Goal: Task Accomplishment & Management: Manage account settings

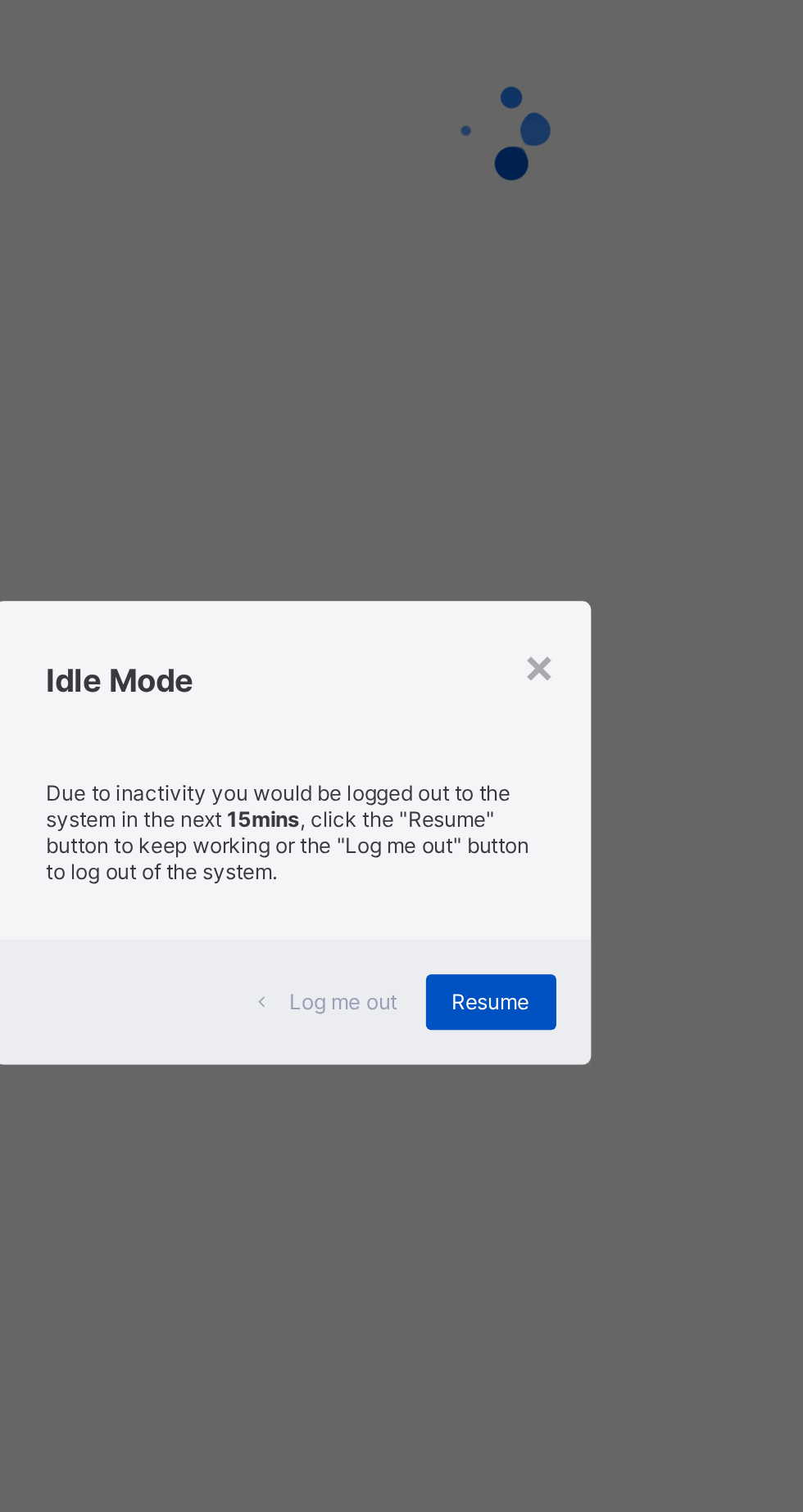
click at [513, 841] on span "Resume" at bounding box center [495, 835] width 37 height 12
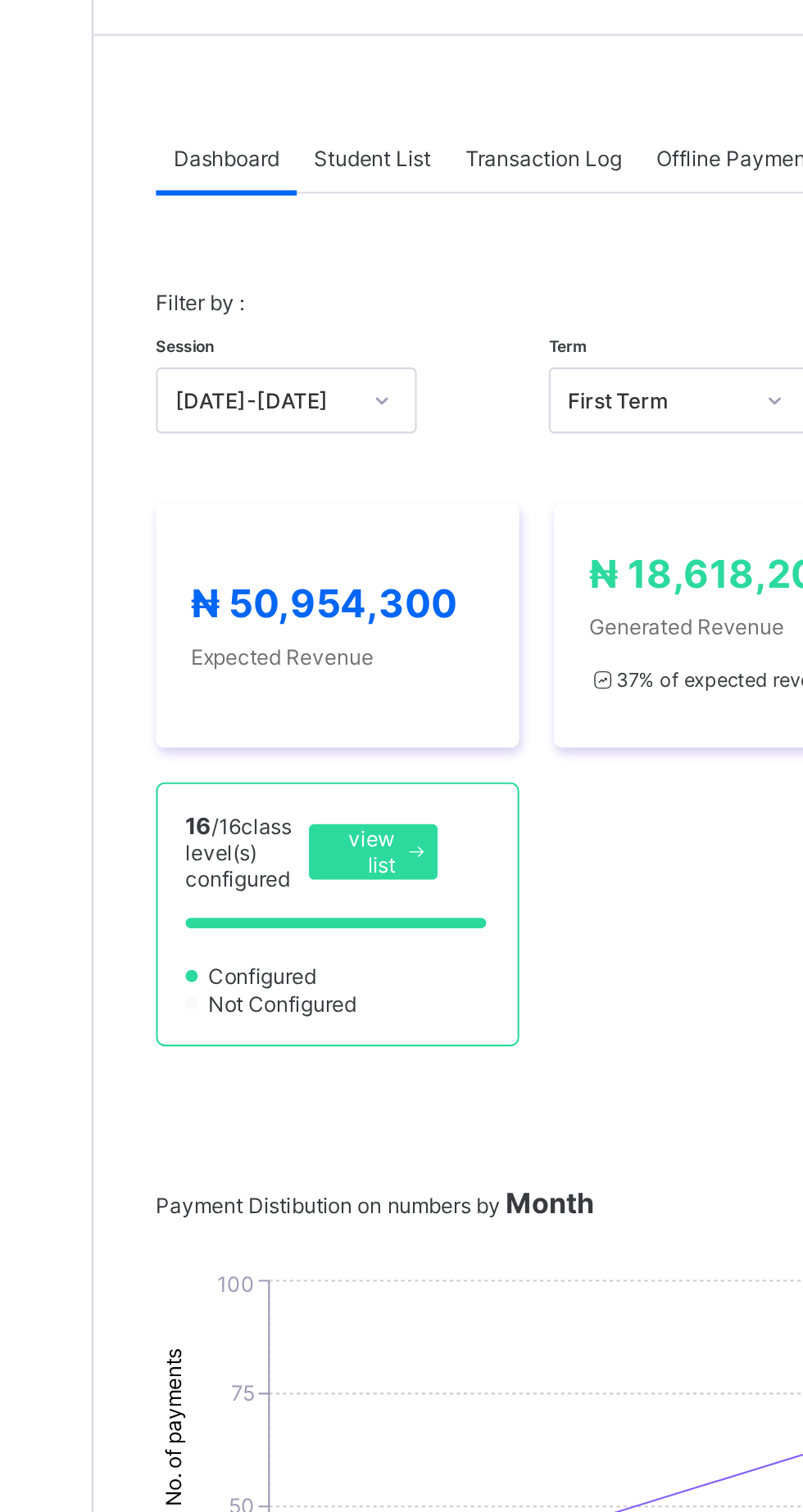
click at [341, 117] on span "Student List" at bounding box center [328, 123] width 55 height 12
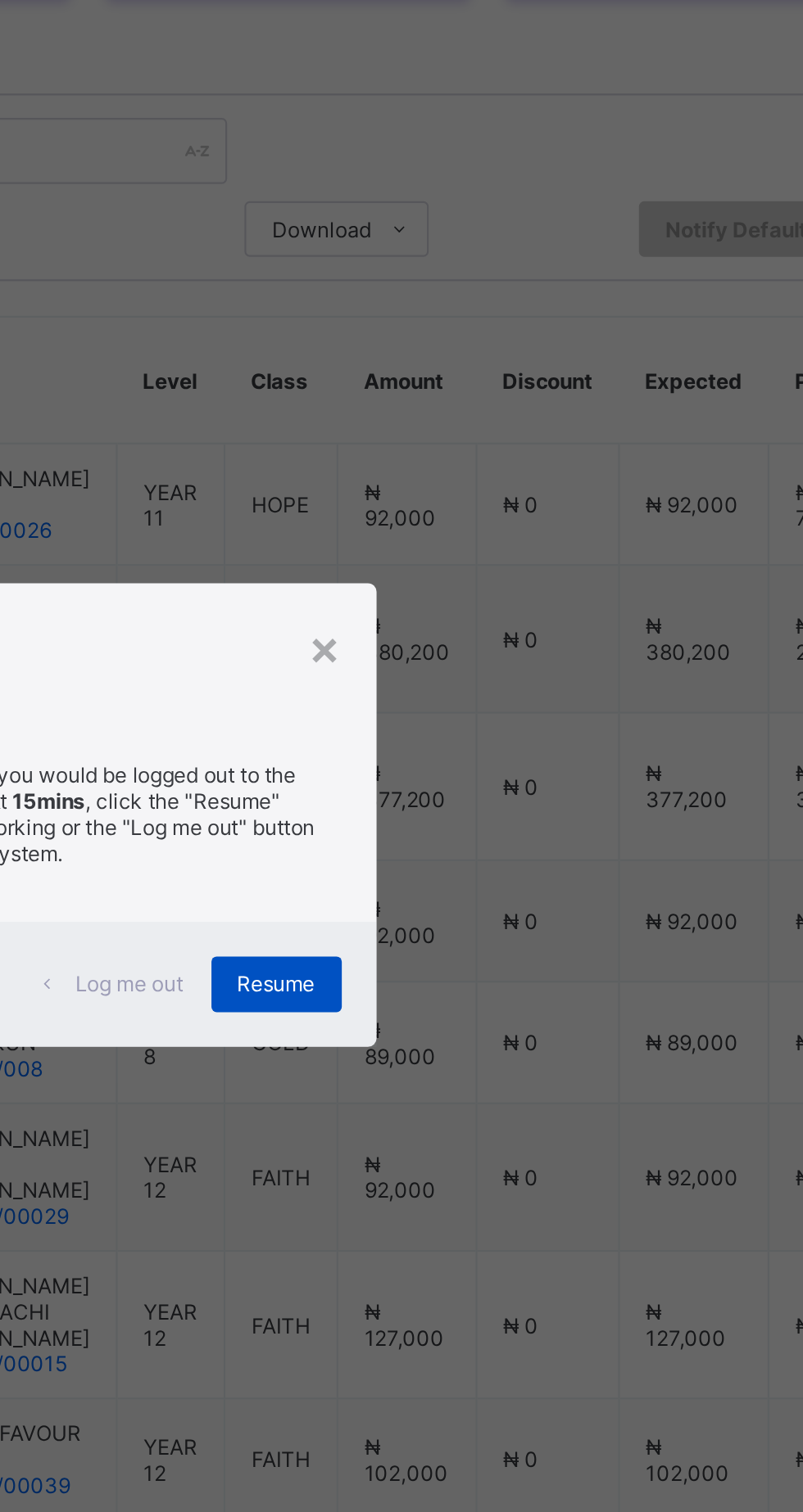
click at [513, 841] on span "Resume" at bounding box center [495, 835] width 37 height 12
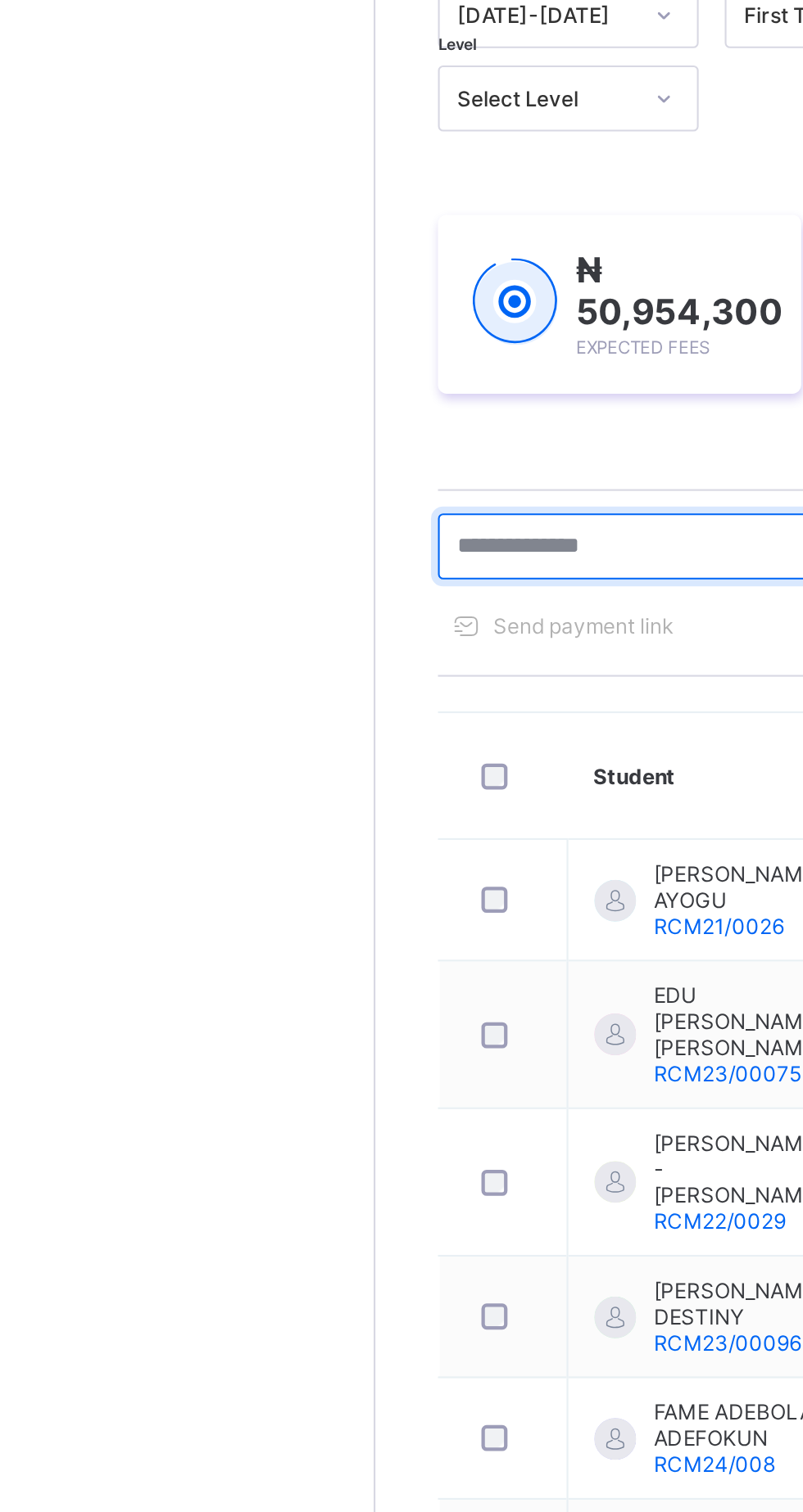
click at [309, 440] on input "text" at bounding box center [348, 443] width 246 height 31
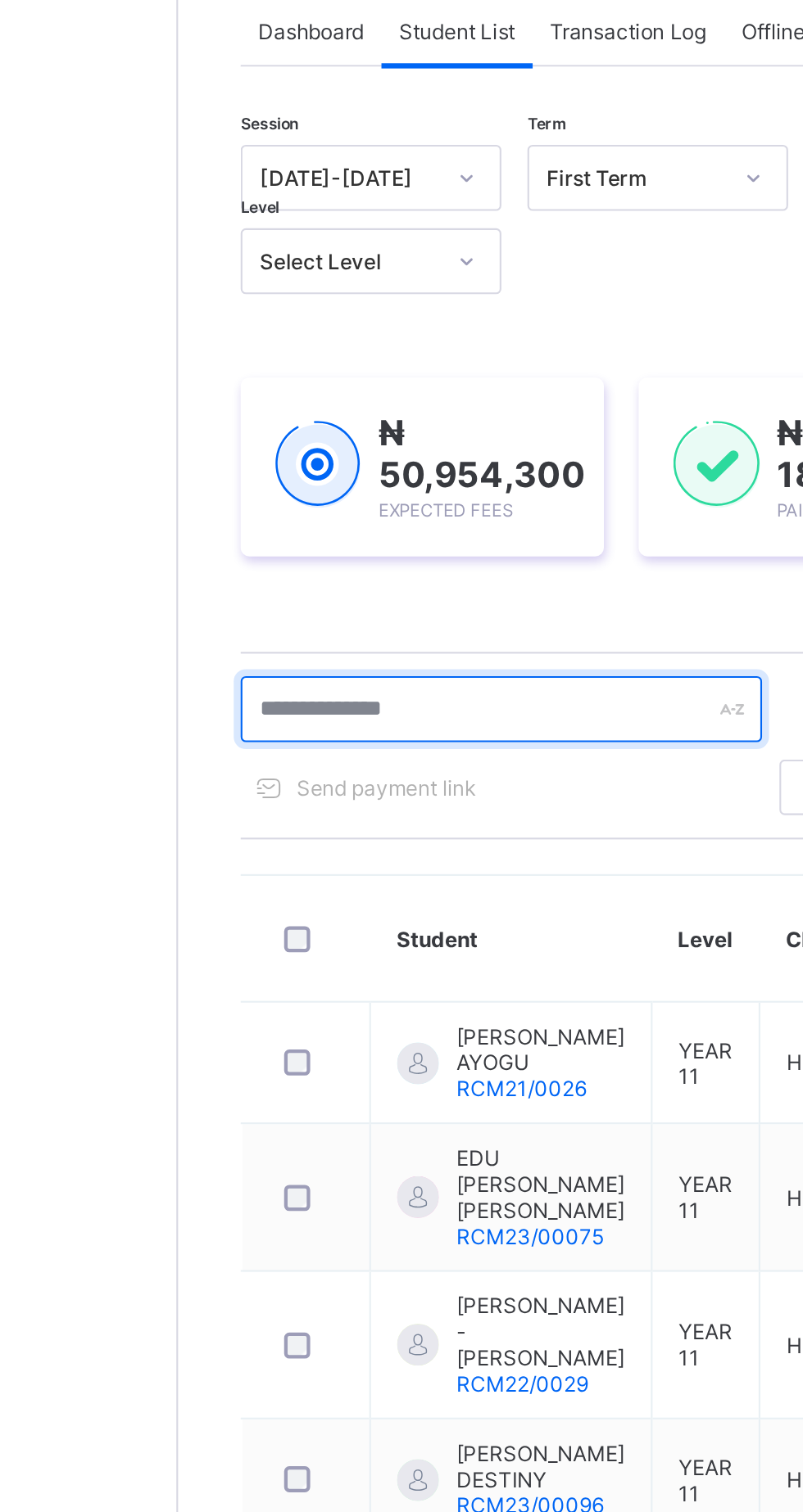
type input "*"
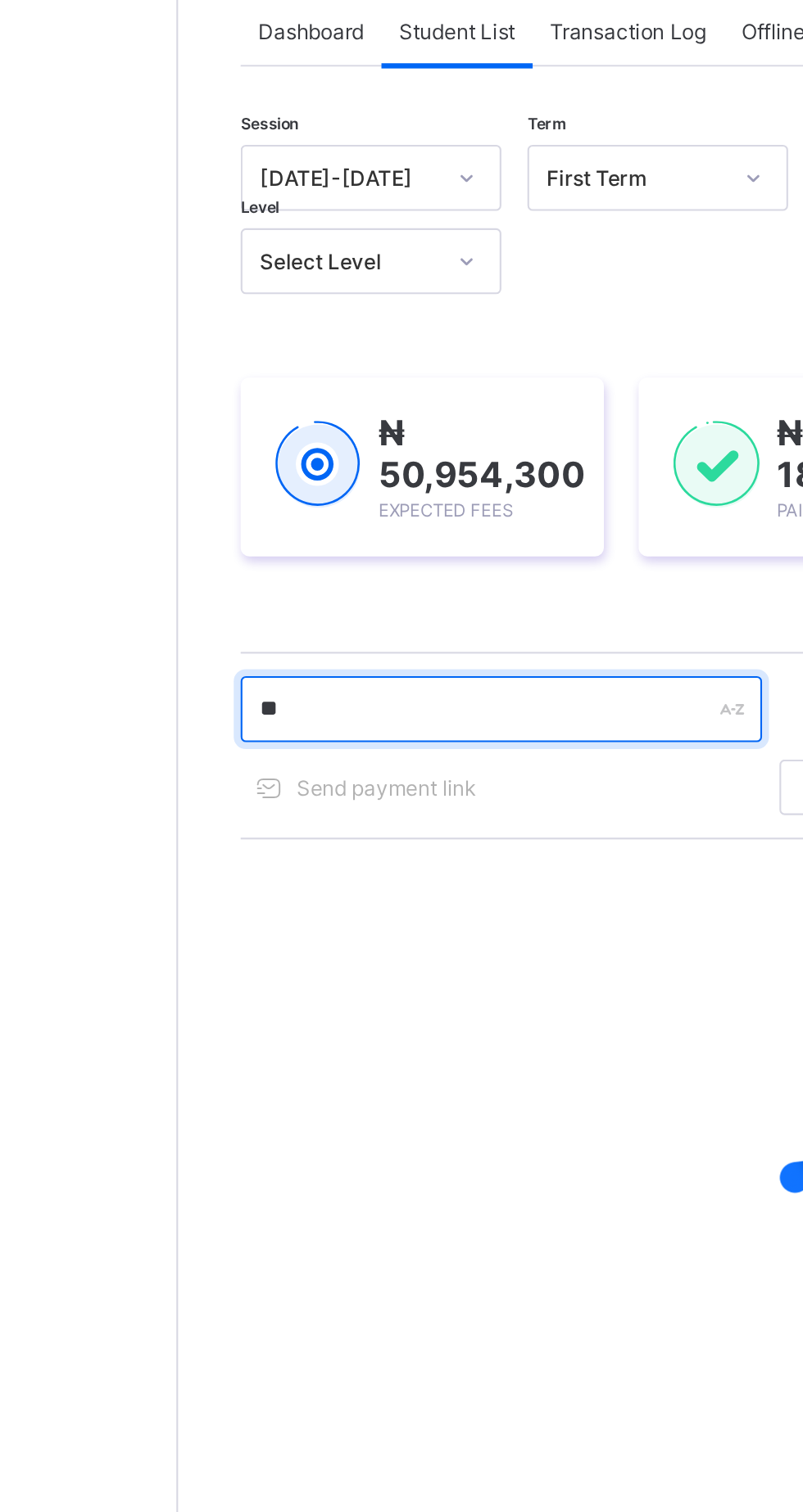
type input "***"
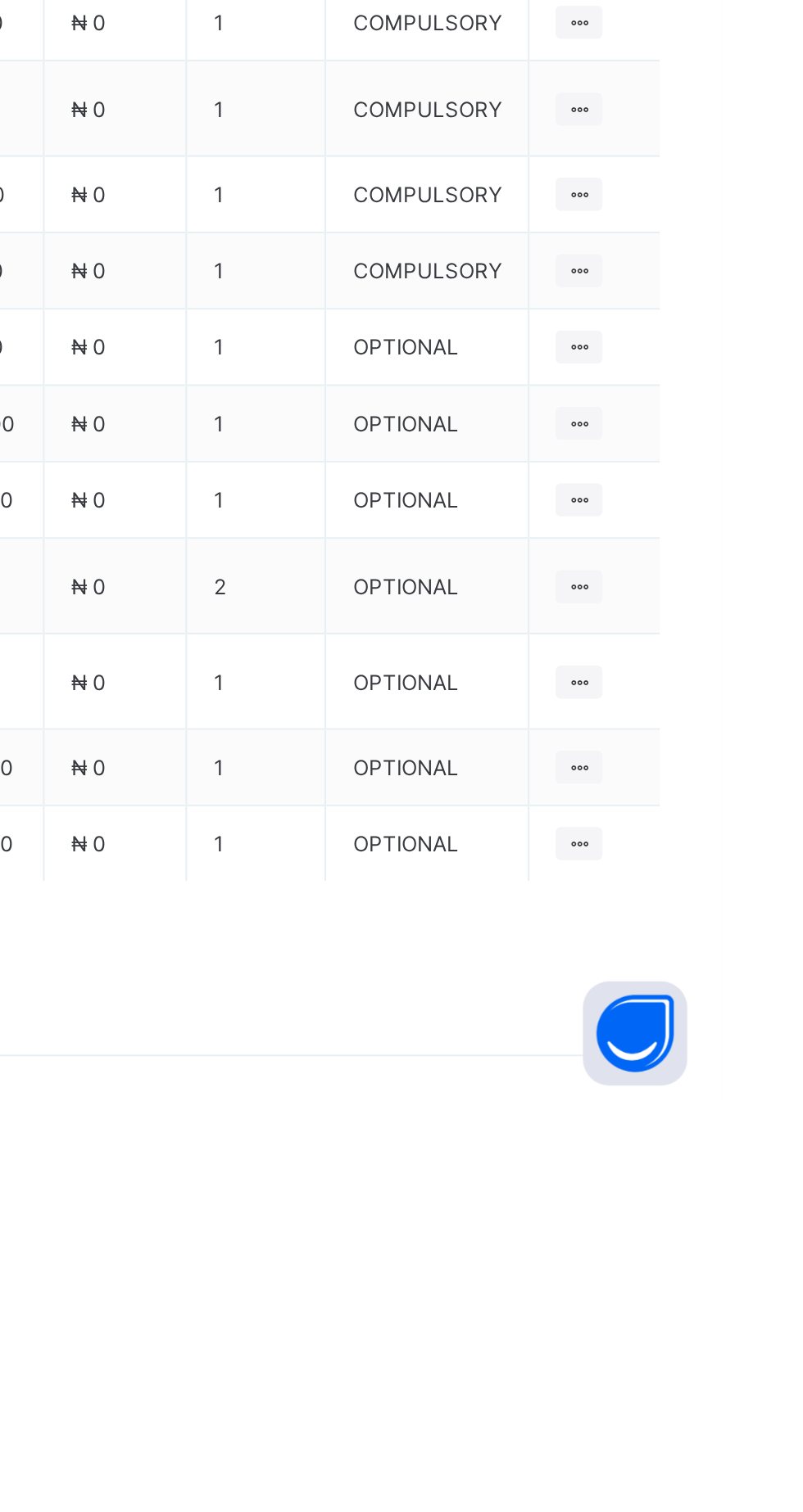
click at [750, 849] on span at bounding box center [760, 836] width 26 height 26
click at [754, 881] on div "Optional items" at bounding box center [732, 873] width 66 height 17
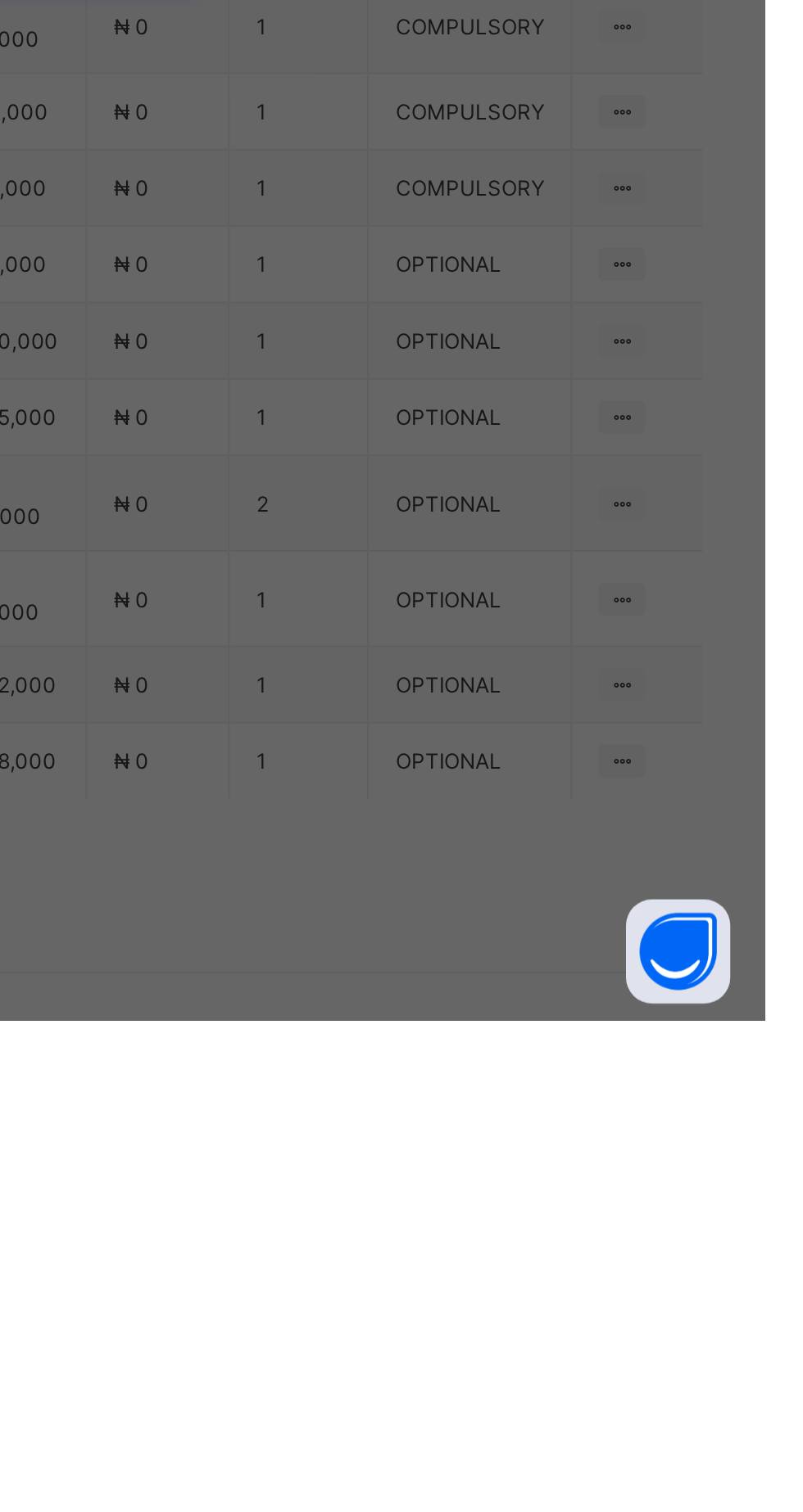
click at [536, 911] on div "School Shoe" at bounding box center [401, 898] width 270 height 25
click at [525, 905] on span "Save" at bounding box center [488, 899] width 73 height 12
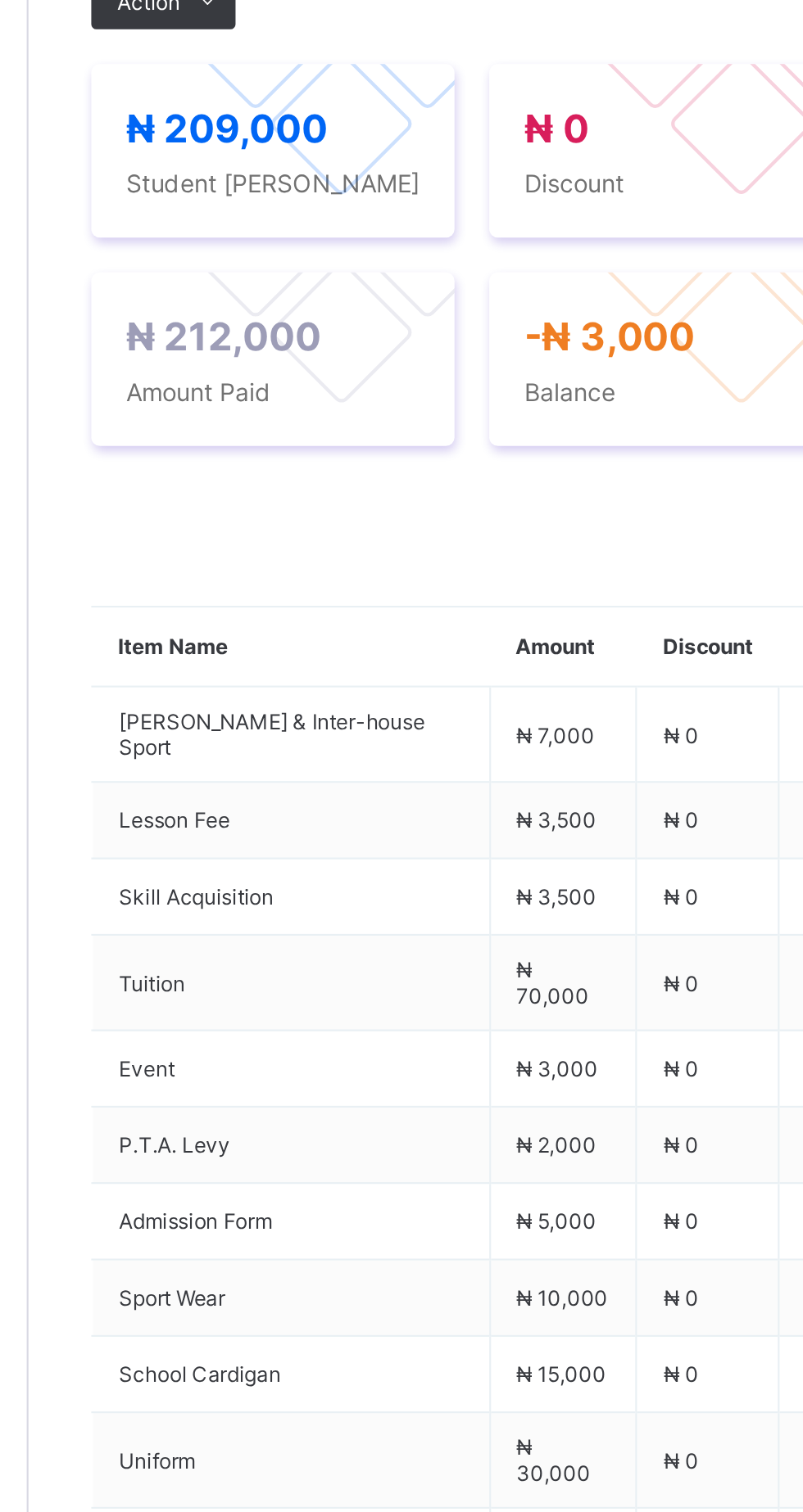
click at [318, 491] on div "Payment History" at bounding box center [311, 473] width 93 height 32
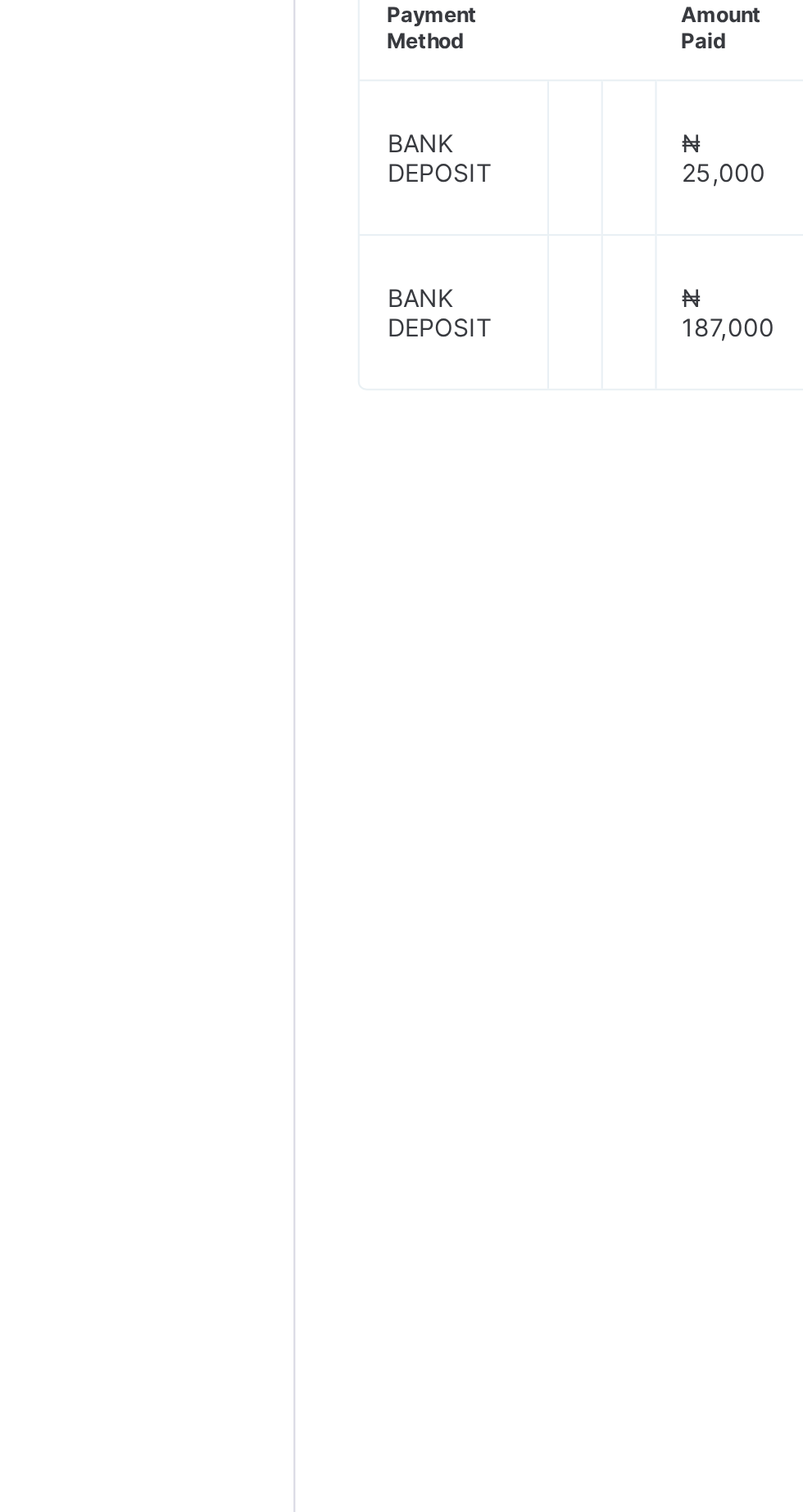
click at [256, 491] on div "Fees" at bounding box center [245, 473] width 38 height 32
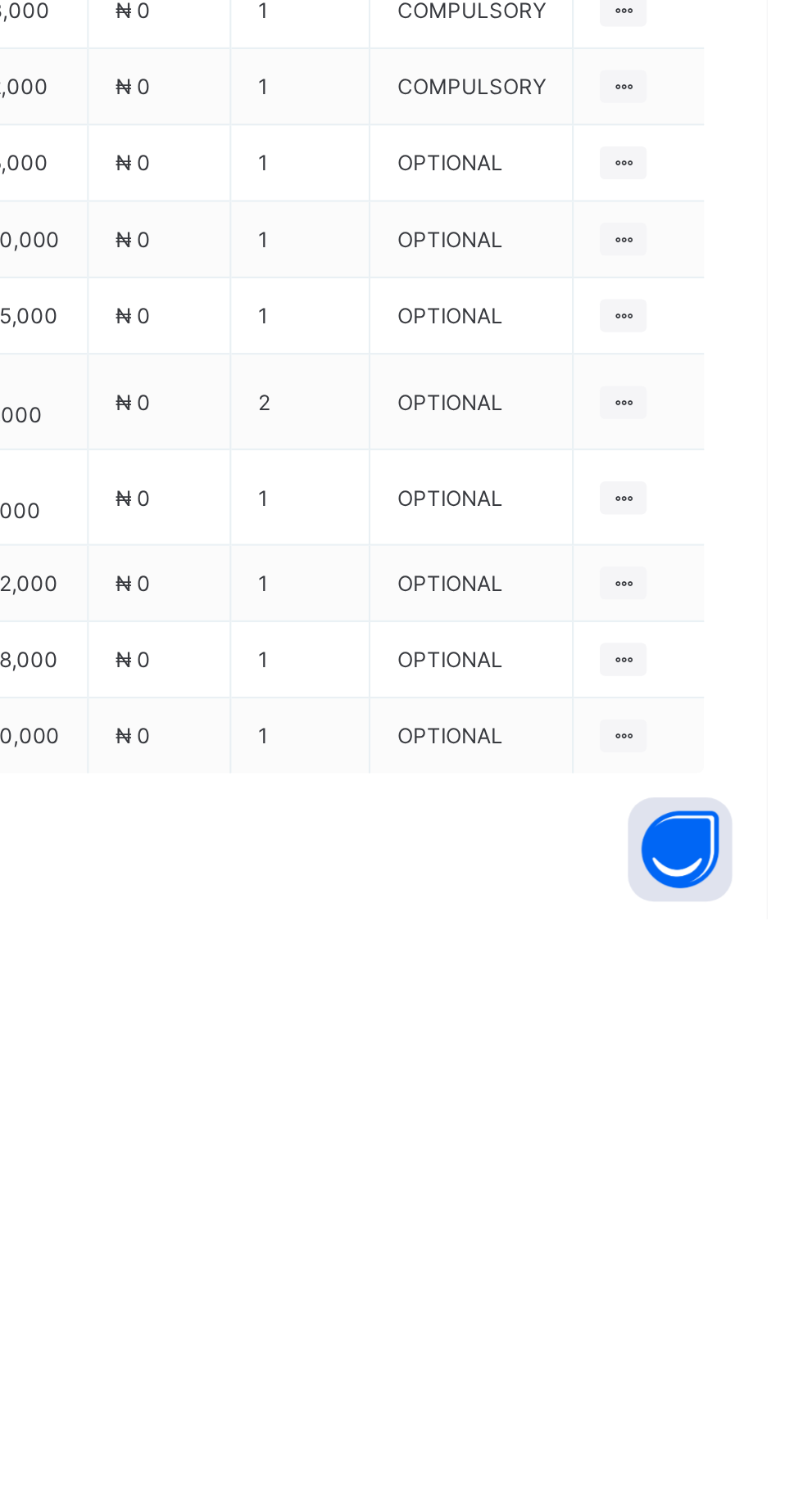
click at [752, 849] on span at bounding box center [760, 836] width 26 height 26
click at [751, 881] on div "Optional items" at bounding box center [732, 873] width 66 height 17
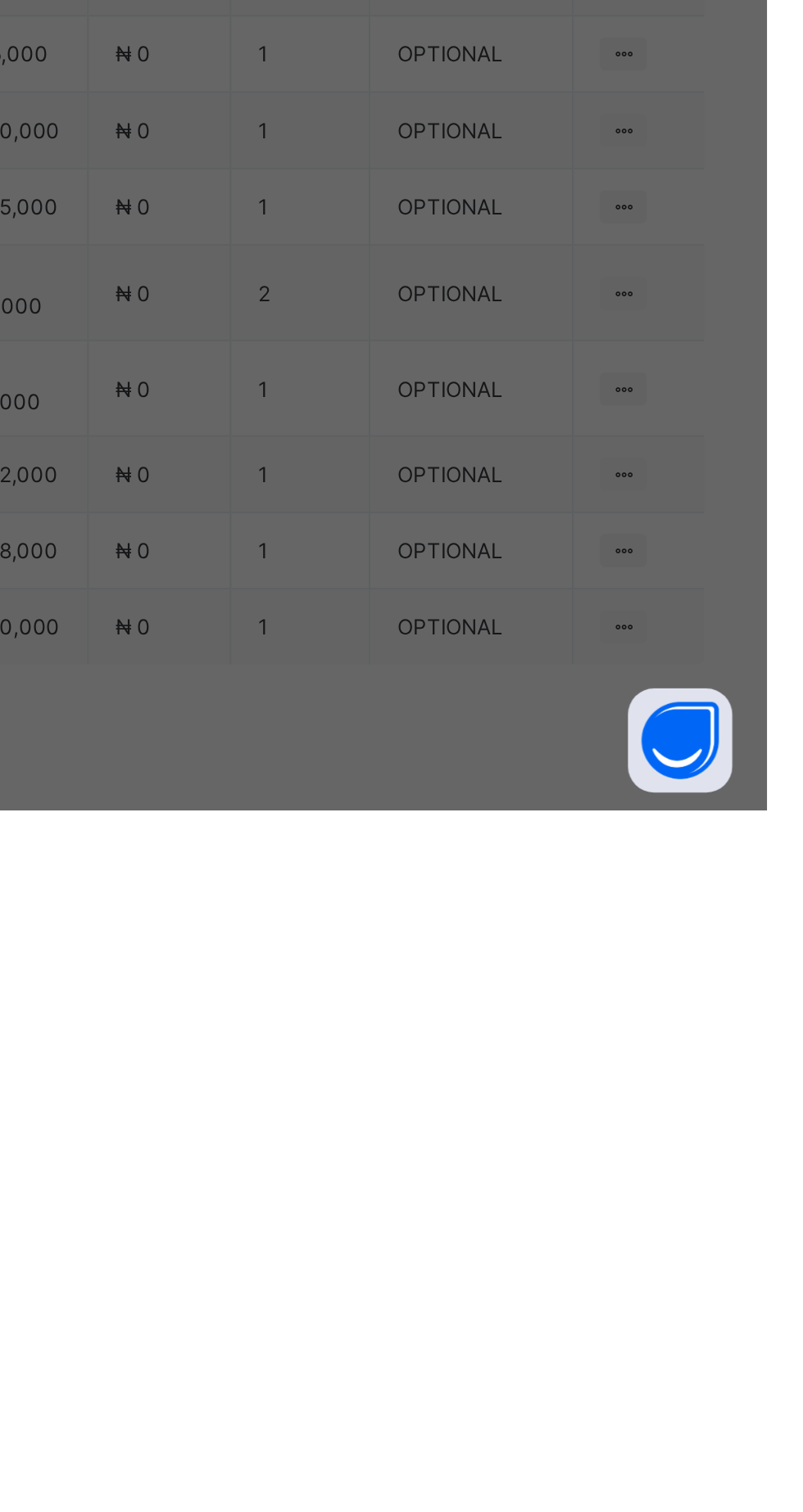
scroll to position [82, 0]
click at [536, 1007] on div "Music Skill Acquisition" at bounding box center [401, 994] width 270 height 25
click at [525, 905] on span "Save" at bounding box center [488, 899] width 73 height 12
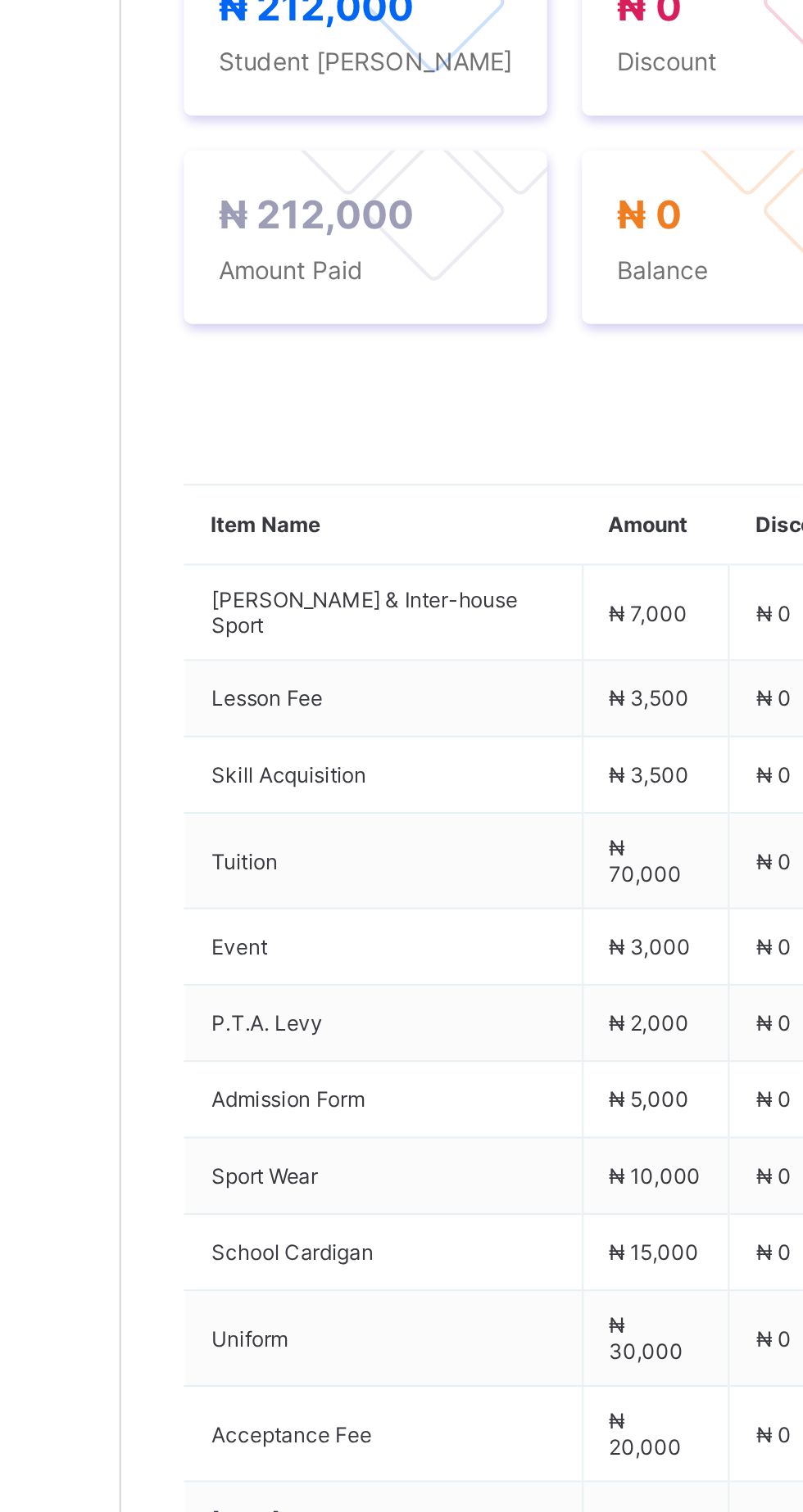
click at [332, 481] on span "Payment History" at bounding box center [311, 475] width 76 height 12
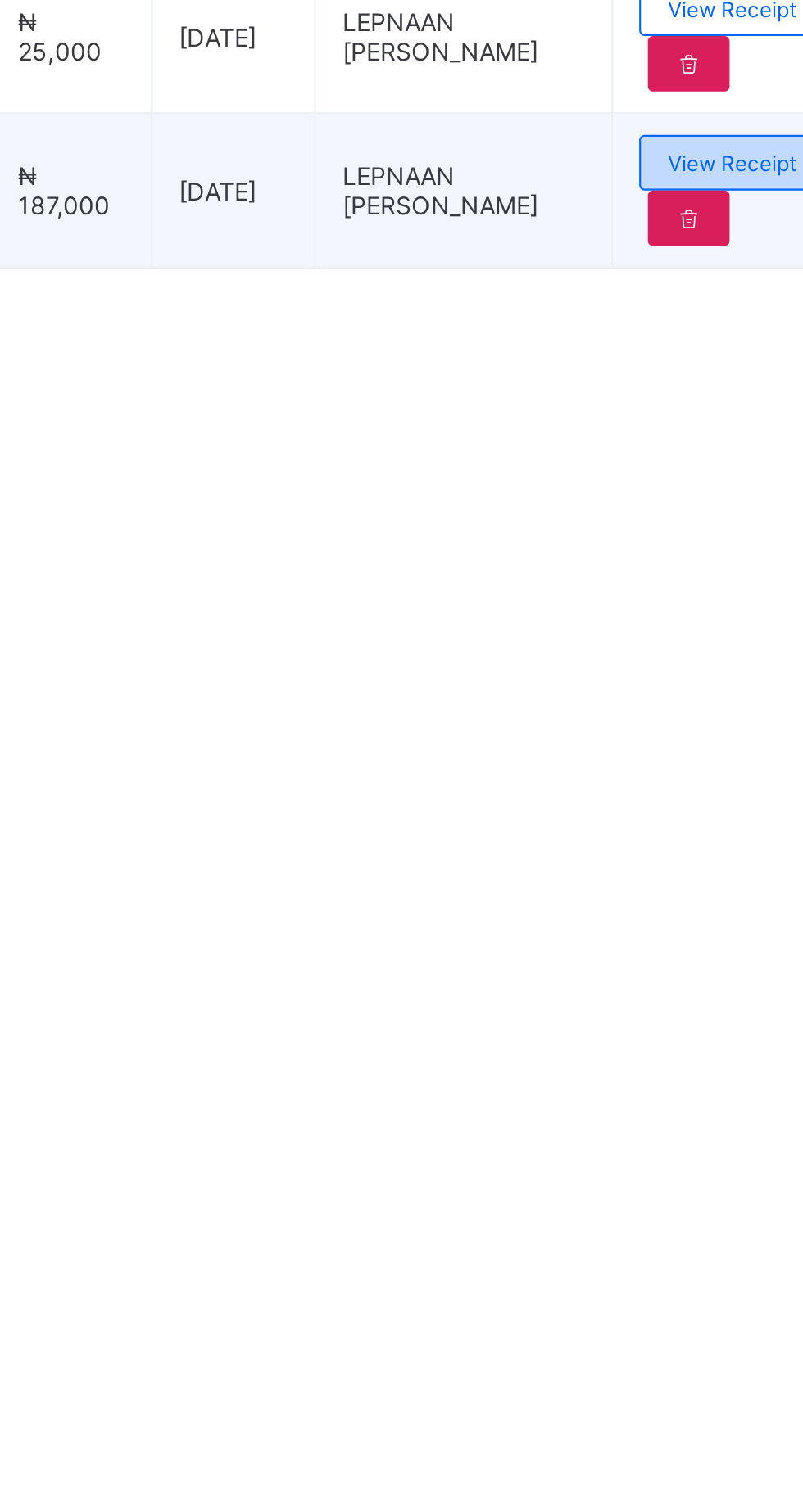
click at [726, 721] on span "View Receipt" at bounding box center [715, 714] width 60 height 12
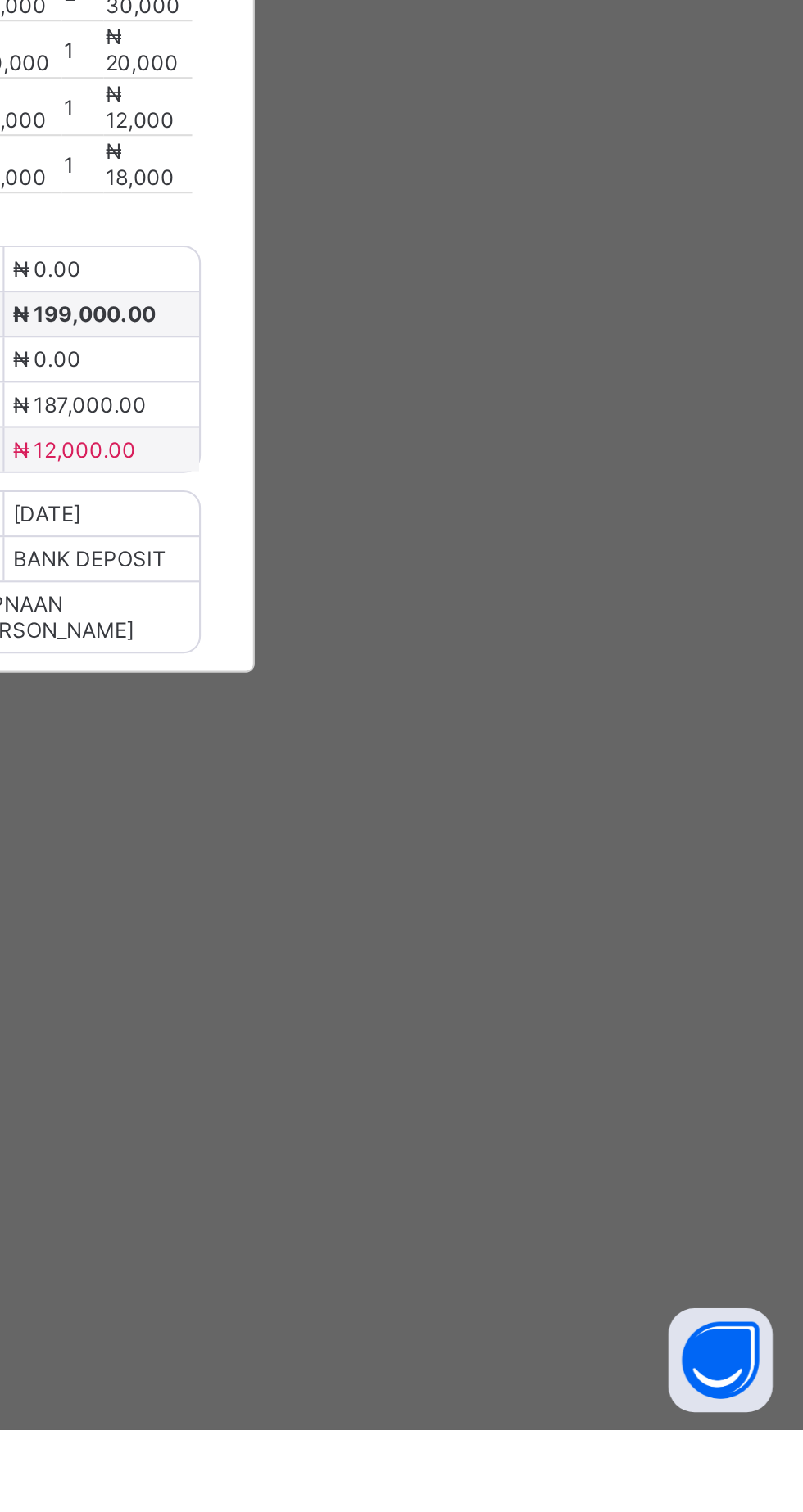
click at [526, 401] on div "×" at bounding box center [518, 387] width 16 height 28
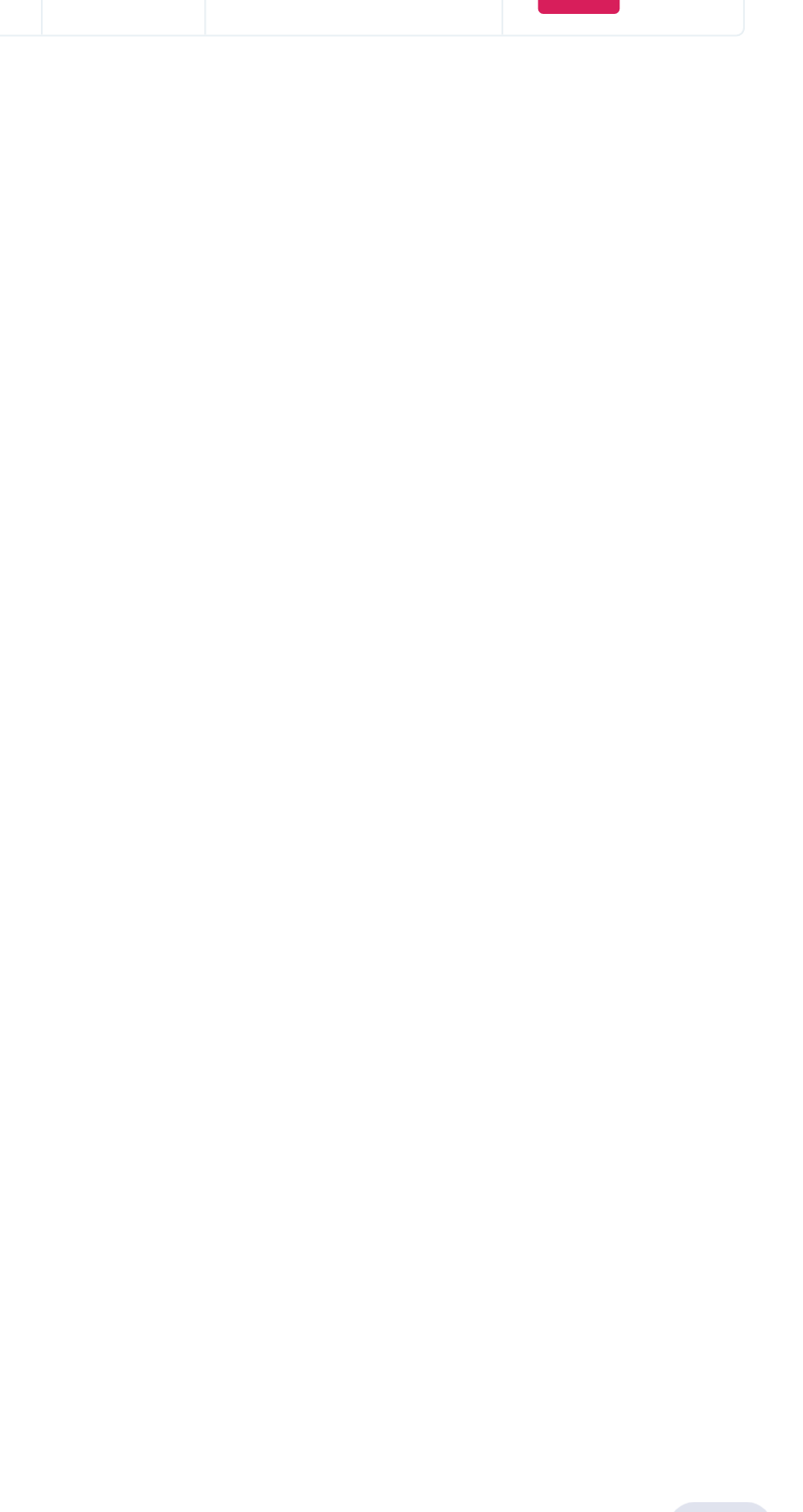
click at [728, 654] on div "View Receipt" at bounding box center [715, 641] width 87 height 26
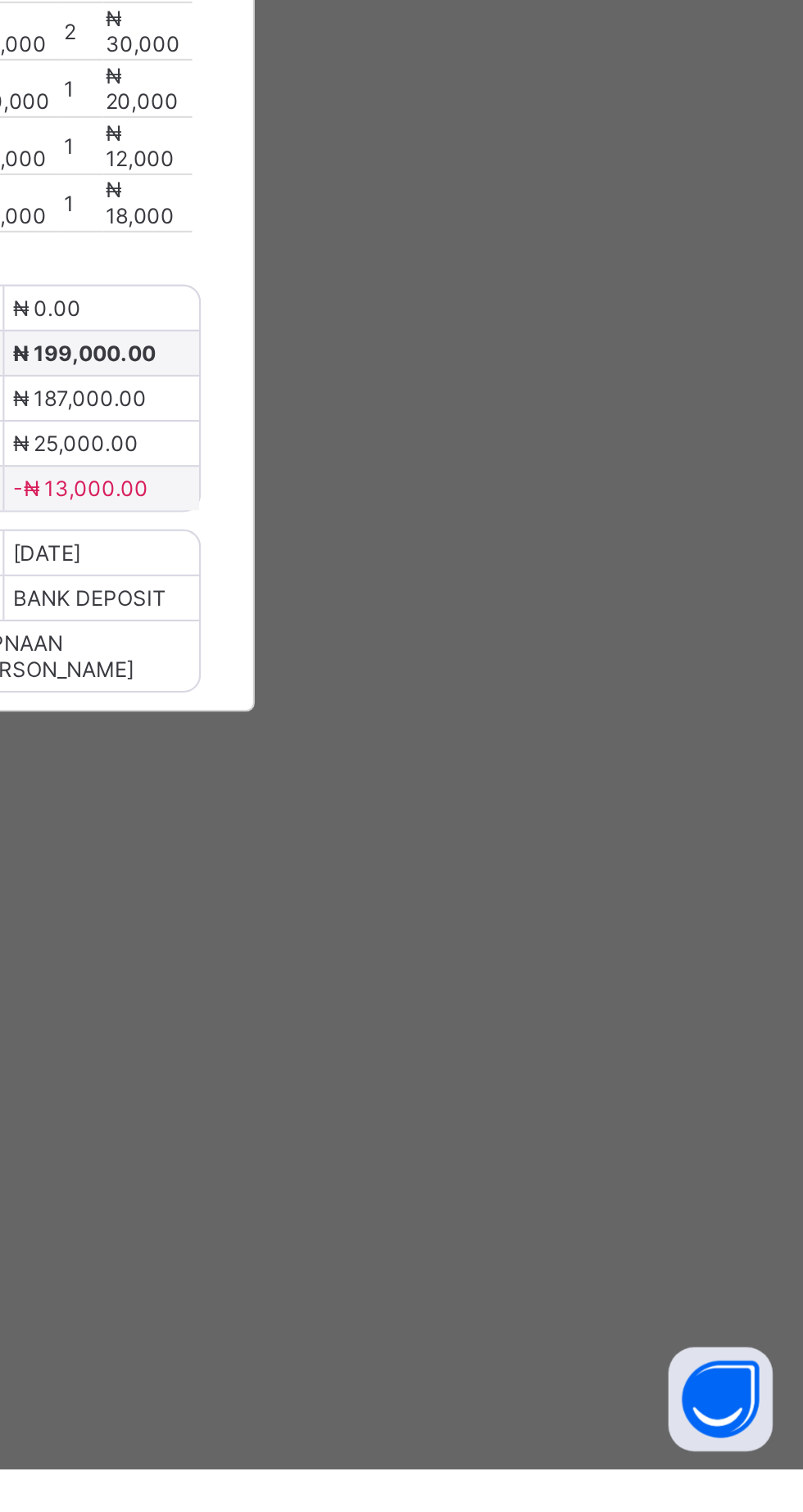
click at [526, 401] on div "×" at bounding box center [518, 387] width 16 height 28
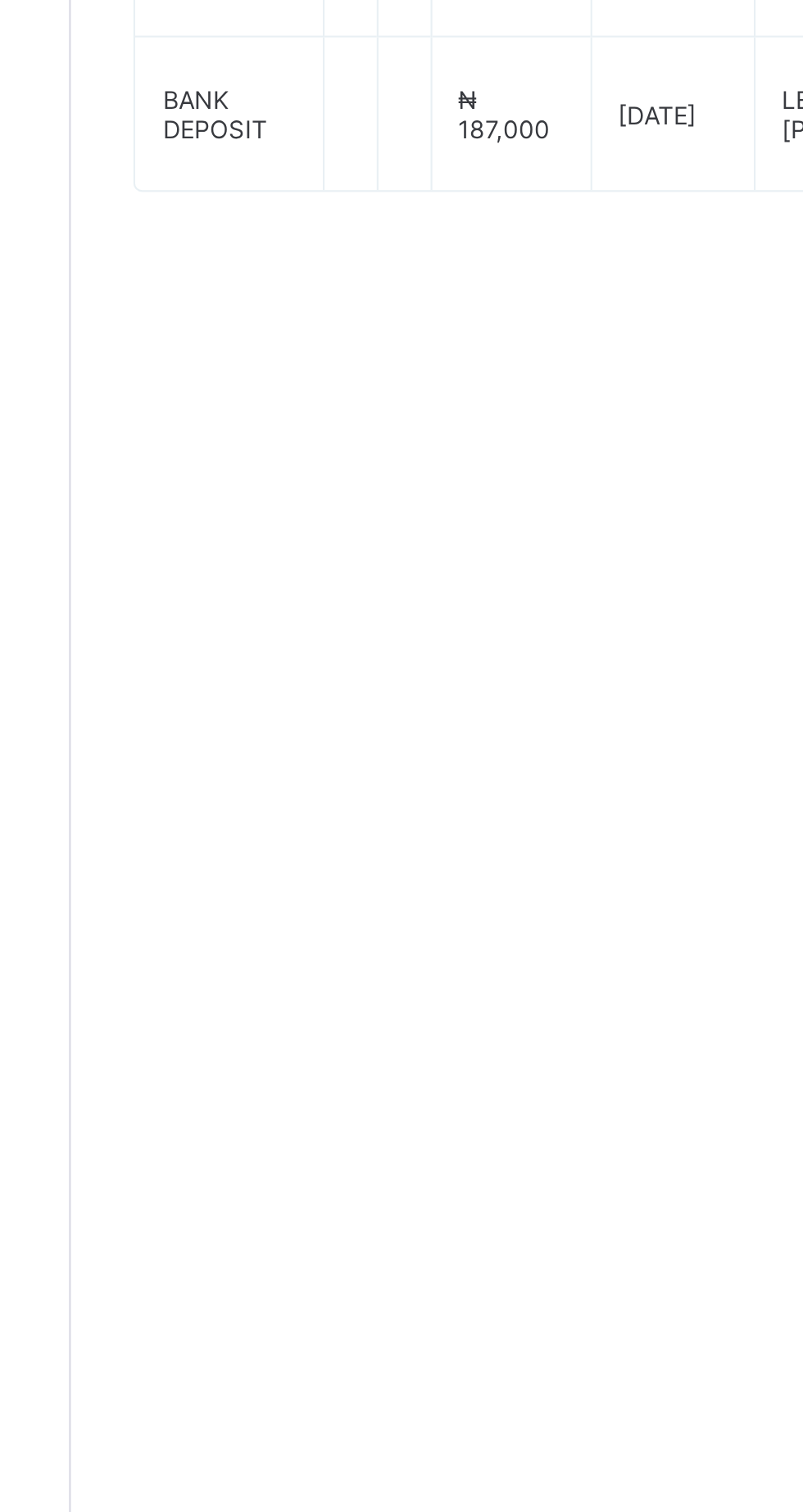
click at [237, 481] on span "Fees" at bounding box center [245, 475] width 22 height 12
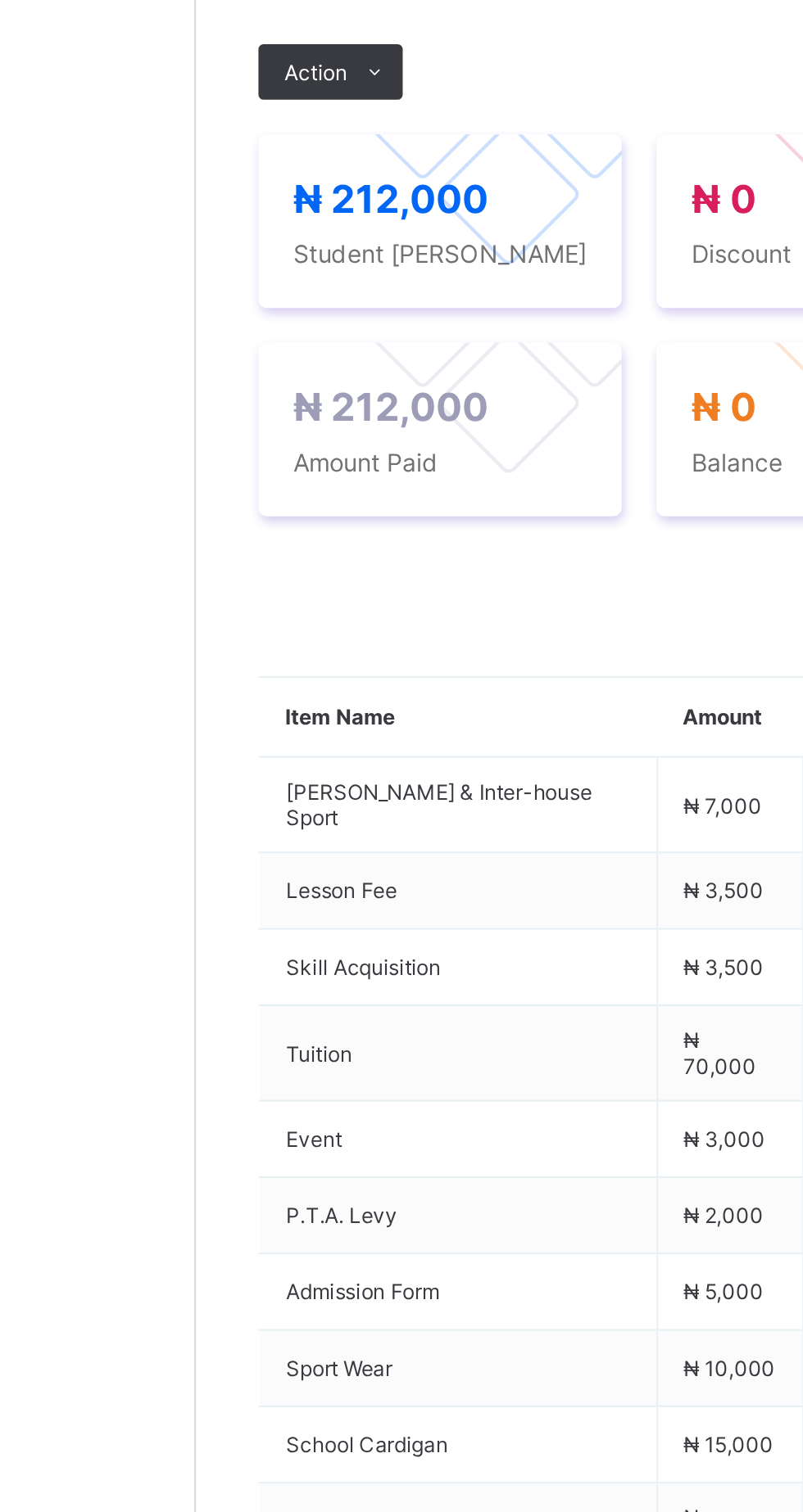
click at [309, 481] on span "Payment History" at bounding box center [311, 475] width 76 height 12
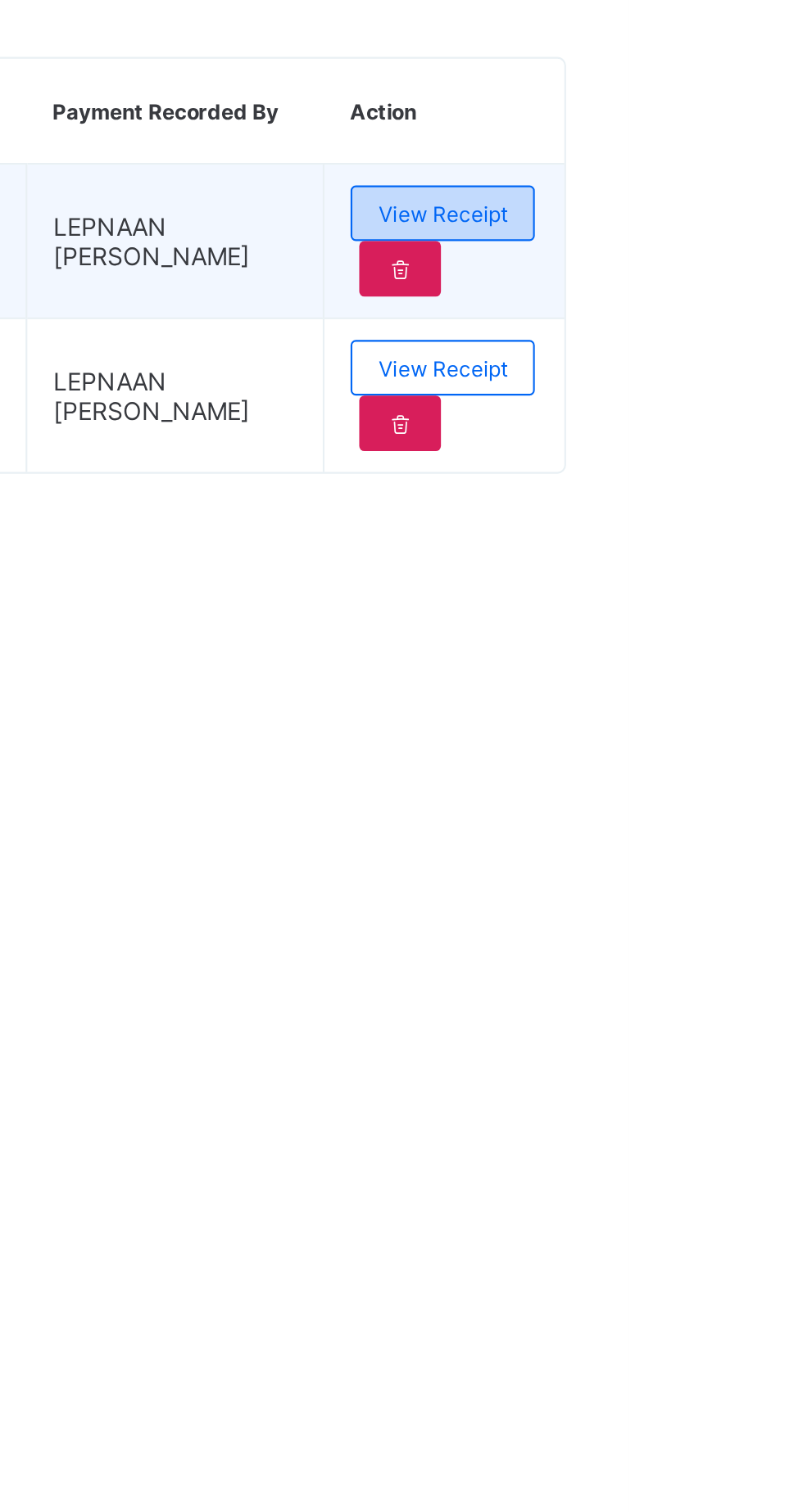
click at [734, 654] on div "View Receipt" at bounding box center [715, 641] width 87 height 26
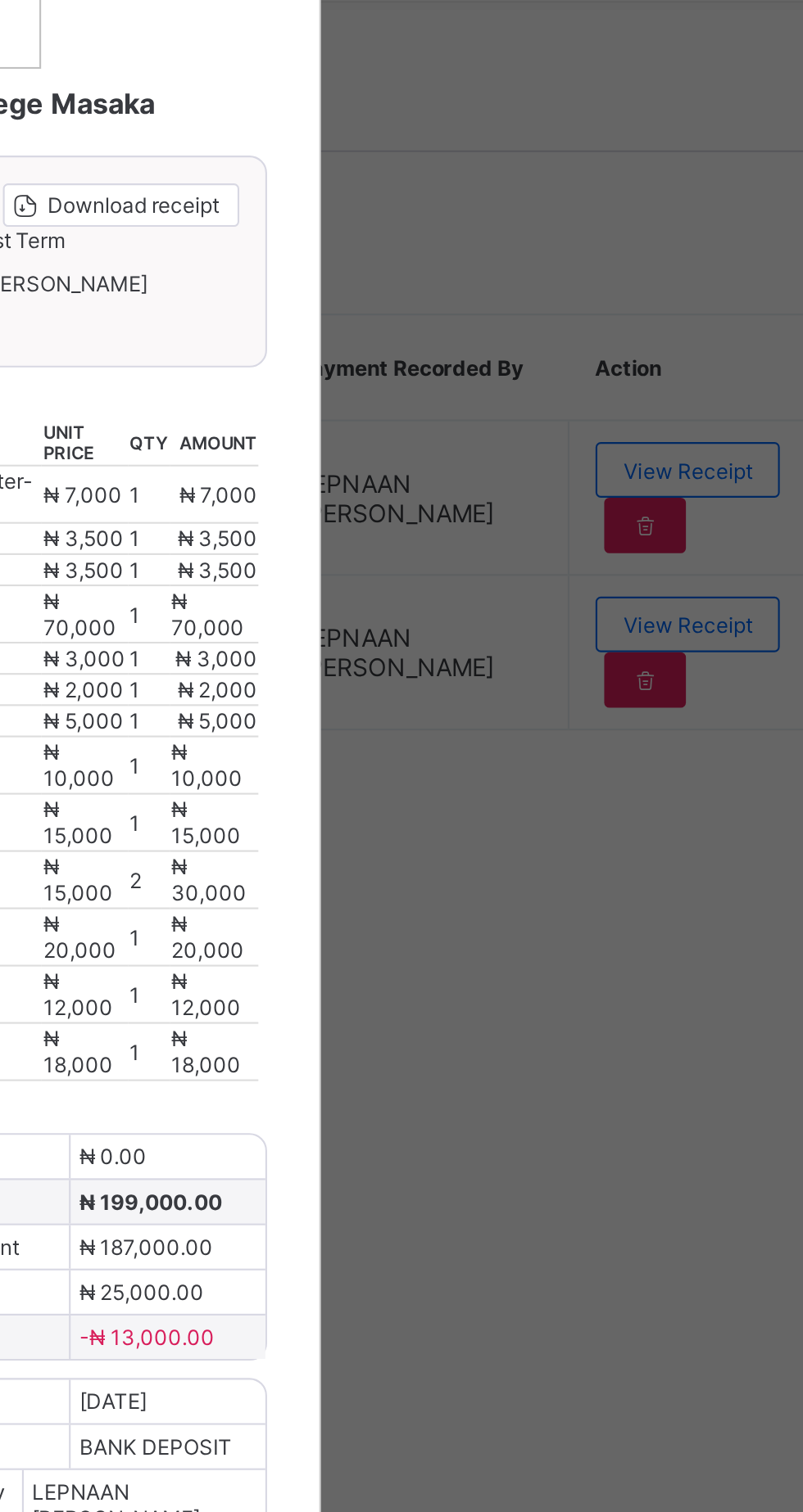
click at [526, 401] on div "×" at bounding box center [518, 387] width 16 height 28
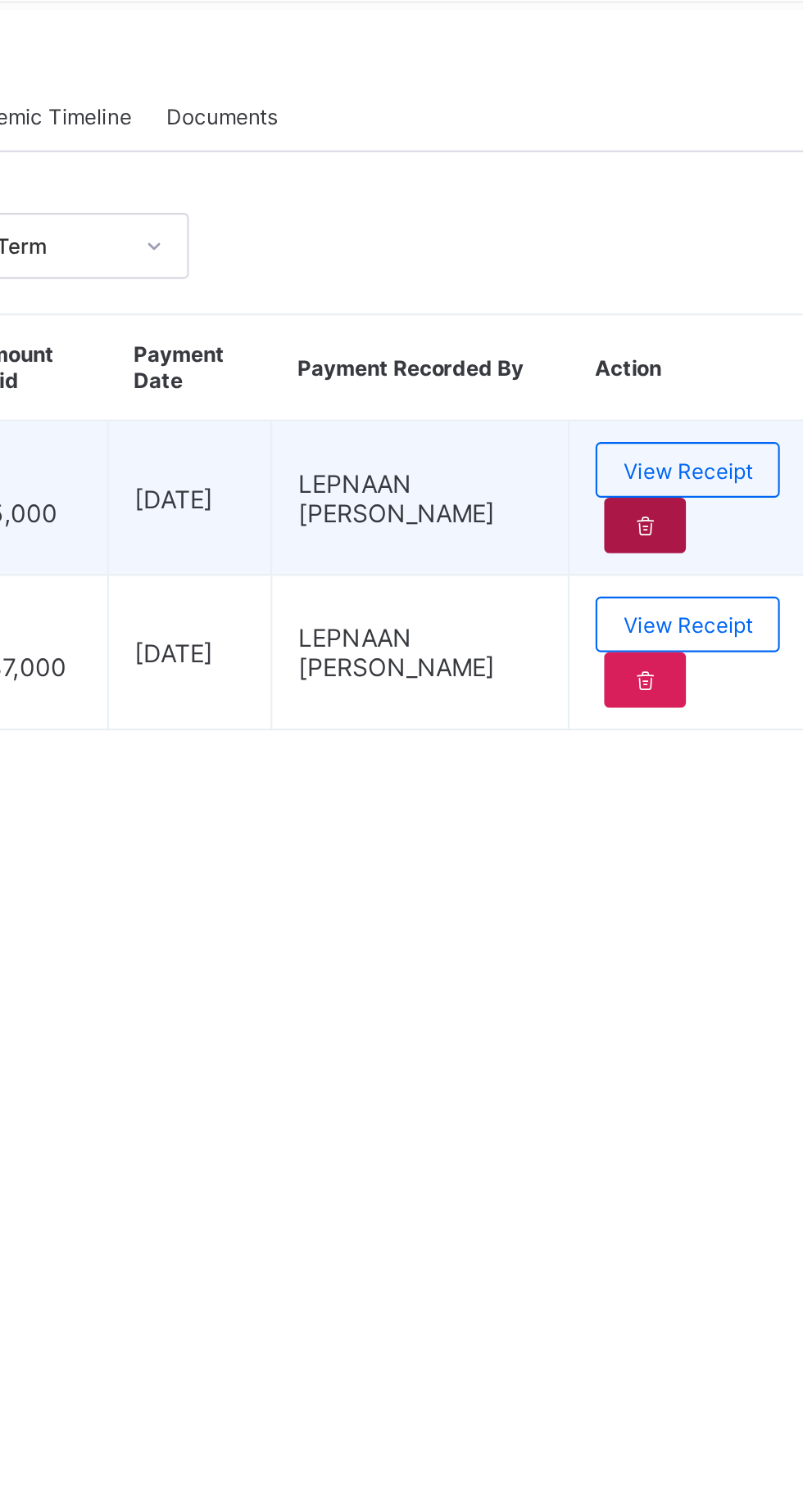
click at [684, 680] on div at bounding box center [695, 667] width 38 height 26
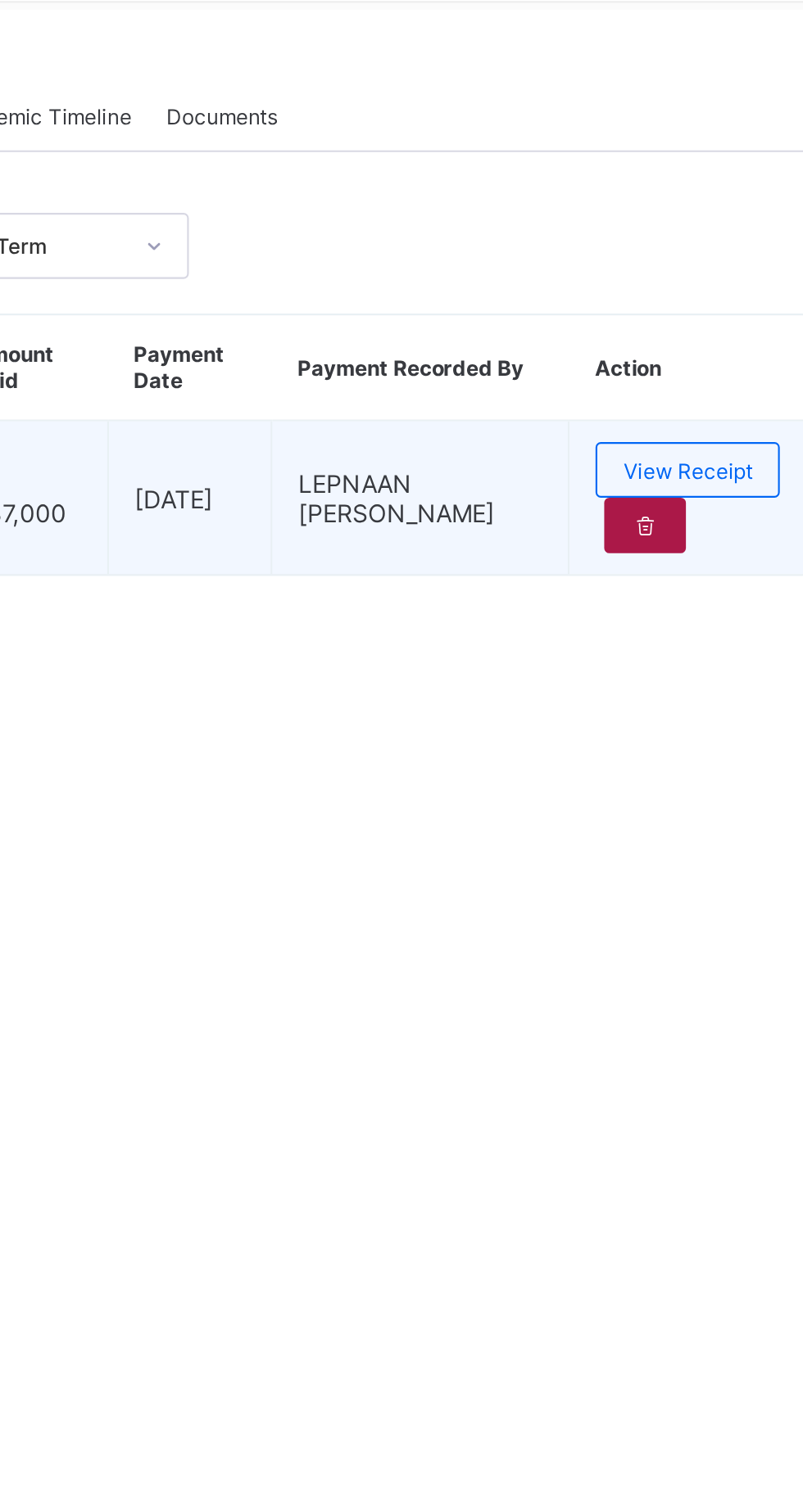
click at [696, 680] on div at bounding box center [695, 667] width 38 height 26
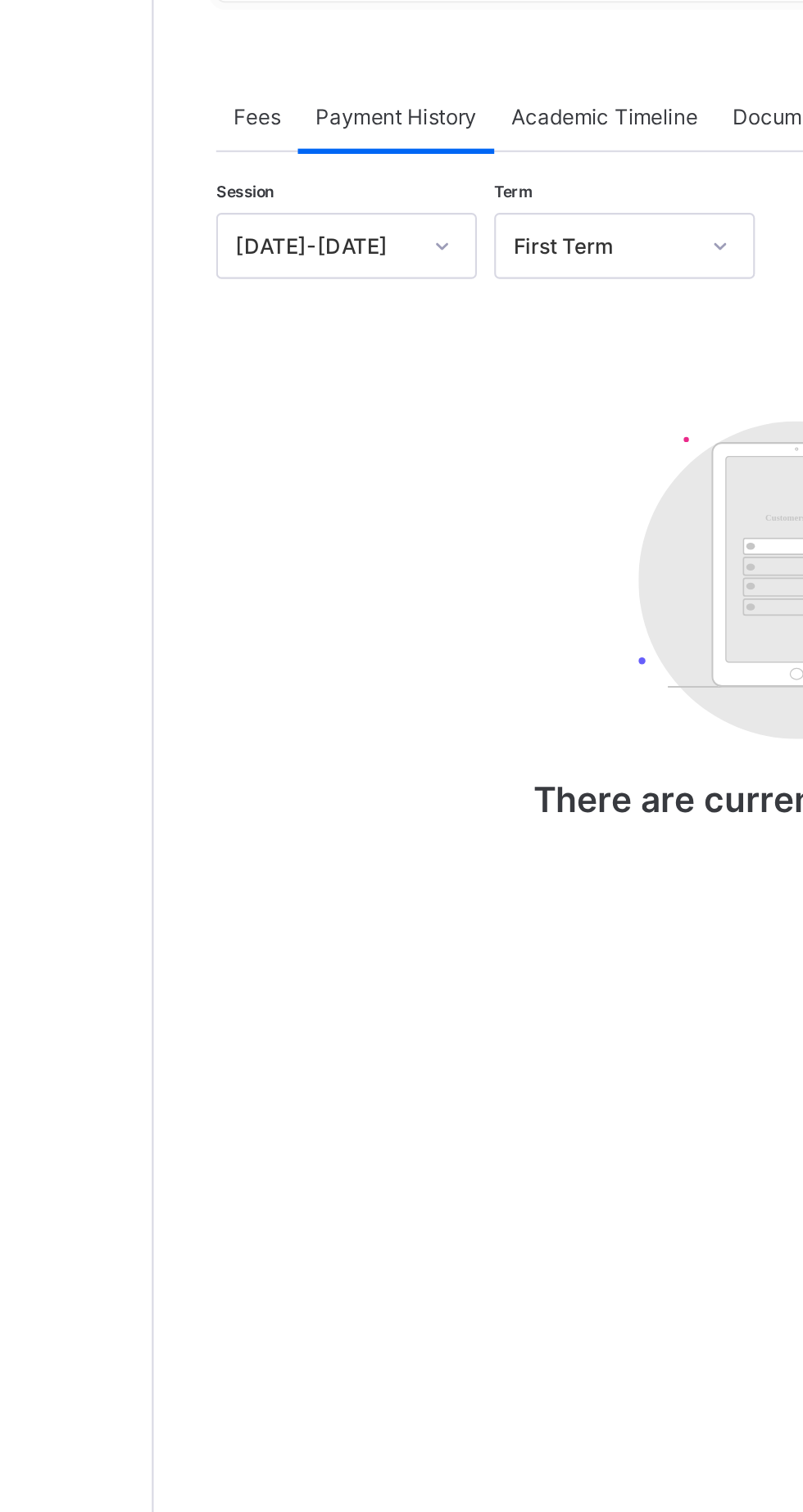
click at [245, 491] on div "Fees" at bounding box center [245, 473] width 38 height 32
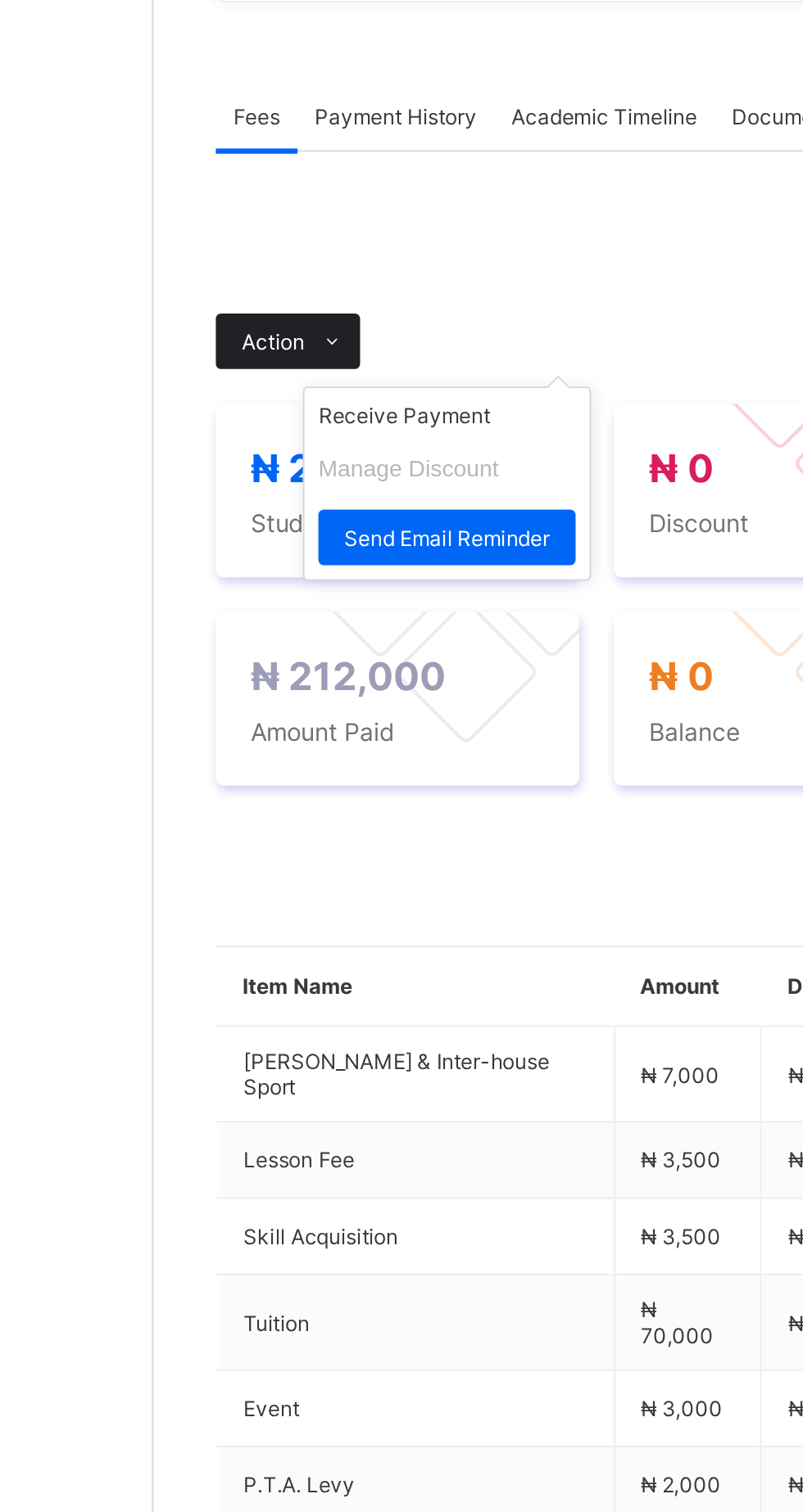
click at [280, 586] on icon at bounding box center [282, 581] width 12 height 10
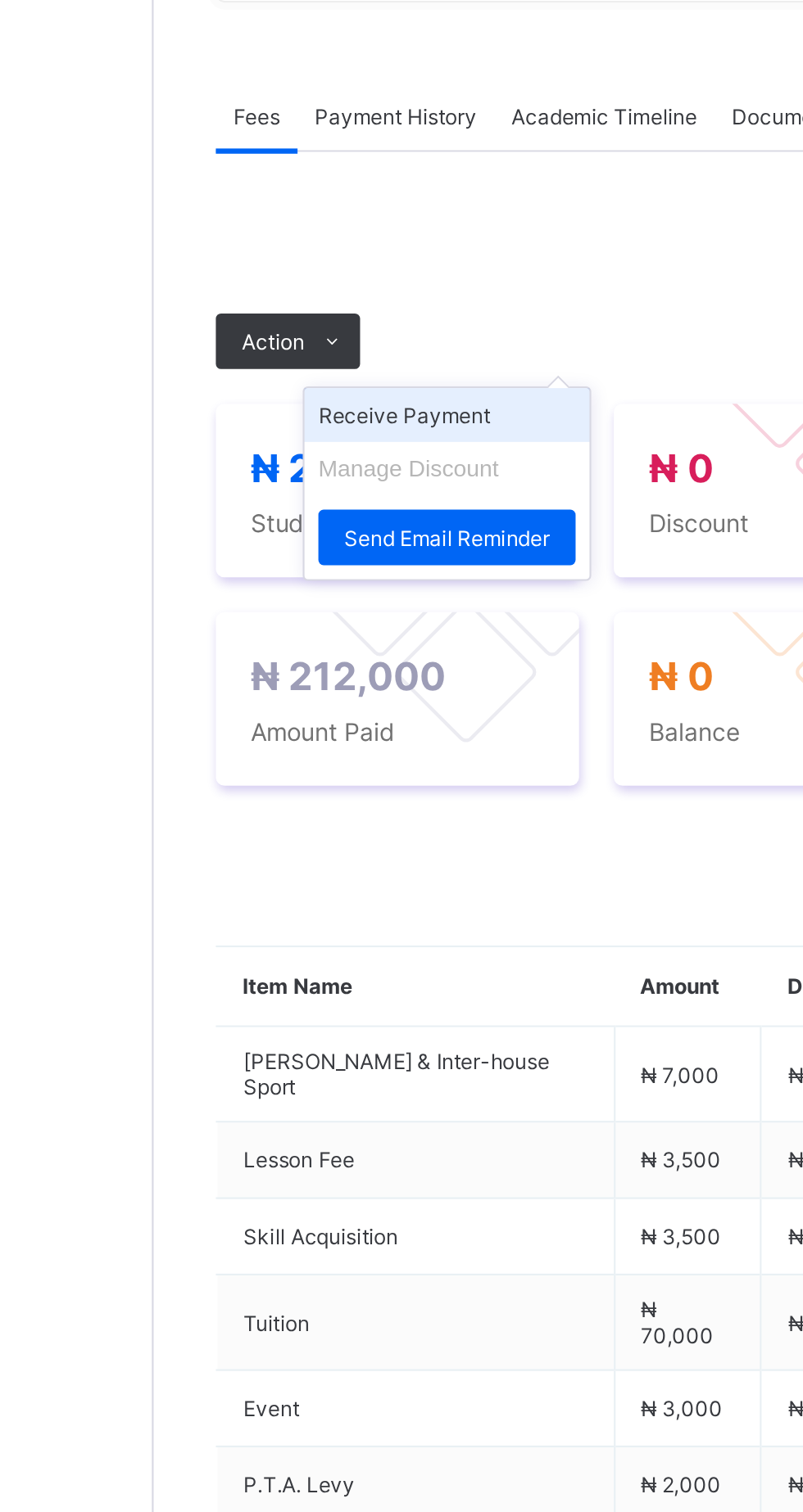
click at [360, 628] on li "Receive Payment" at bounding box center [335, 615] width 135 height 25
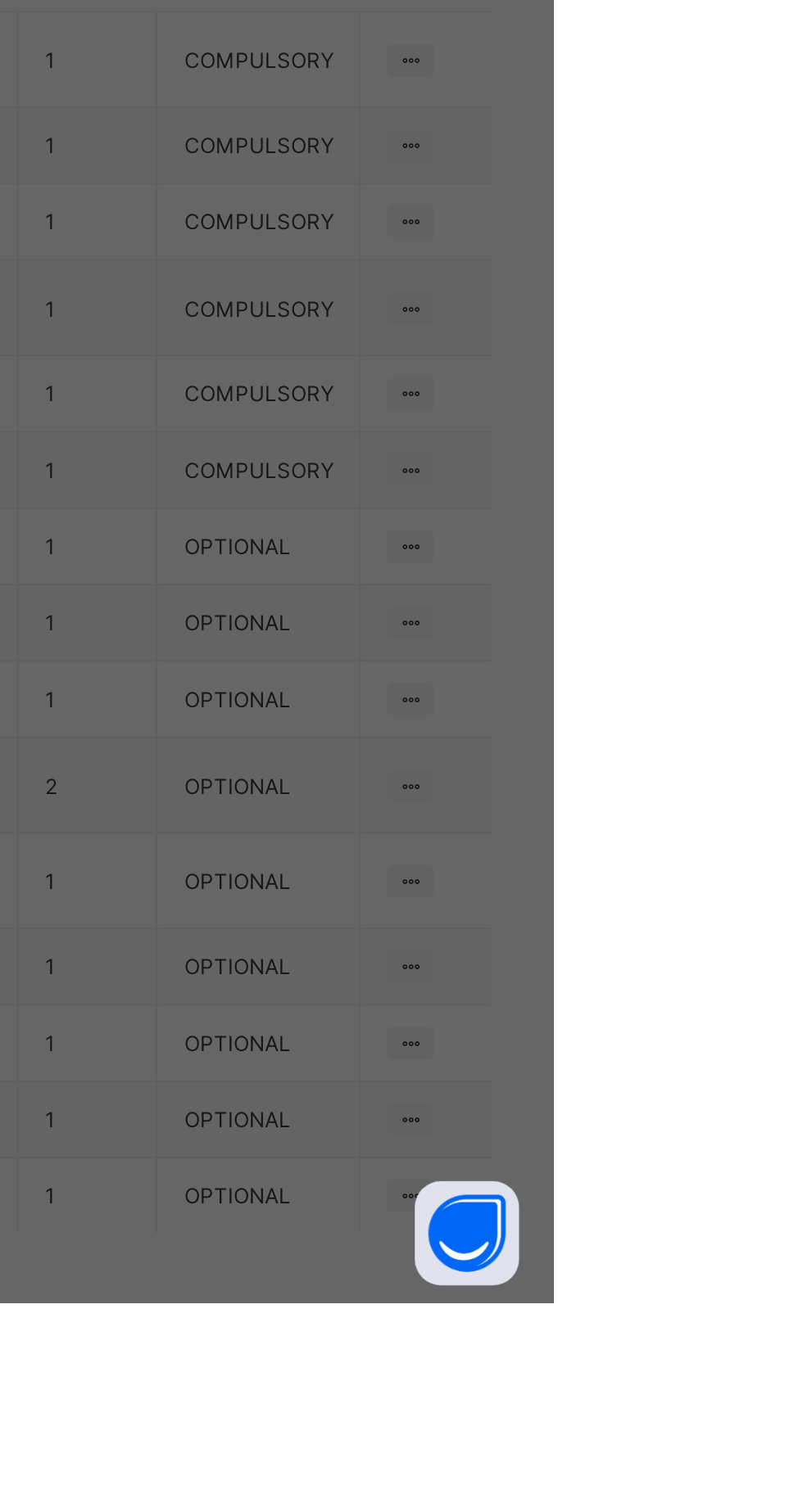
click at [526, 728] on div "×" at bounding box center [518, 714] width 16 height 28
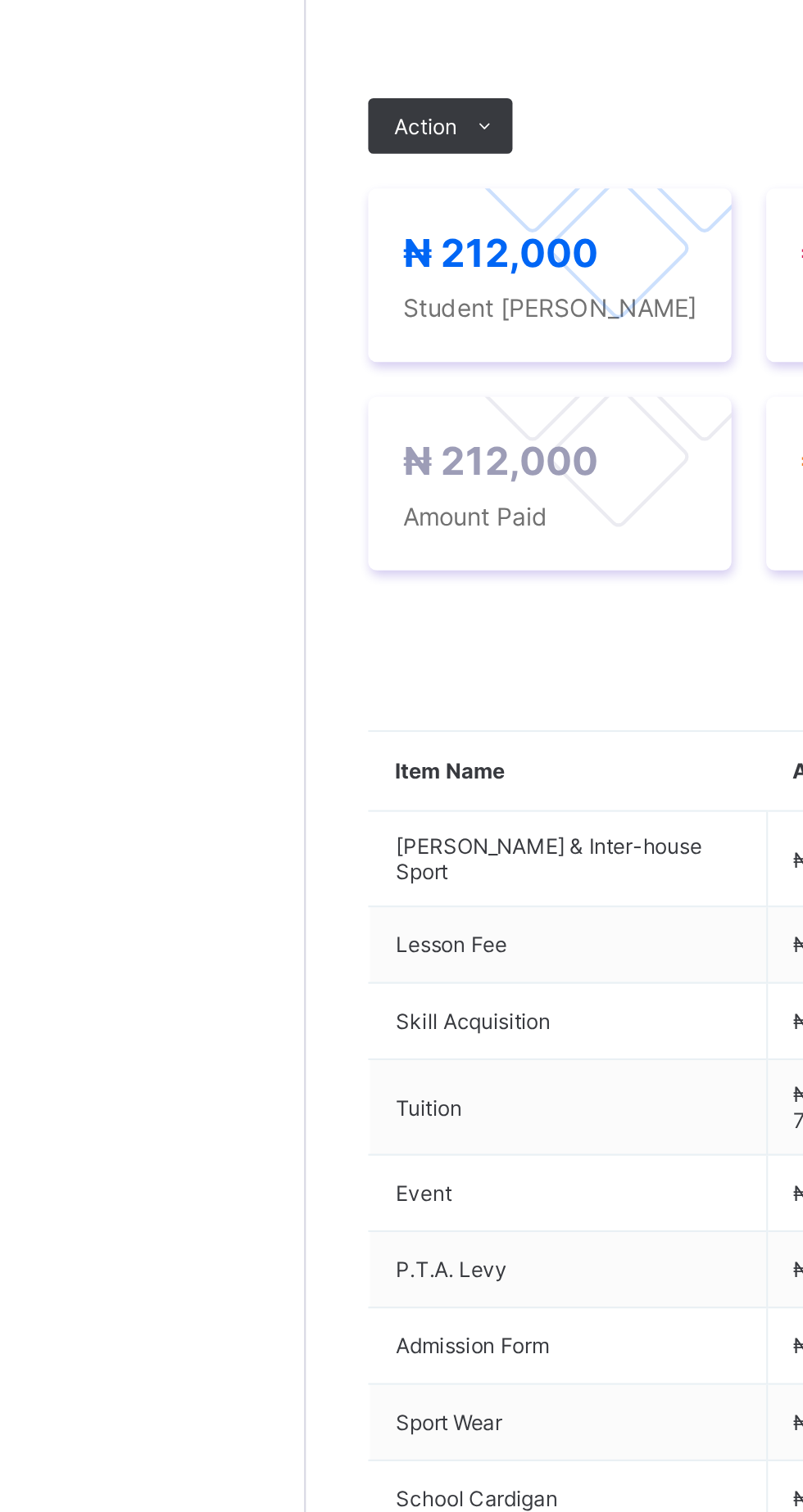
click at [315, 481] on span "Payment History" at bounding box center [311, 475] width 76 height 12
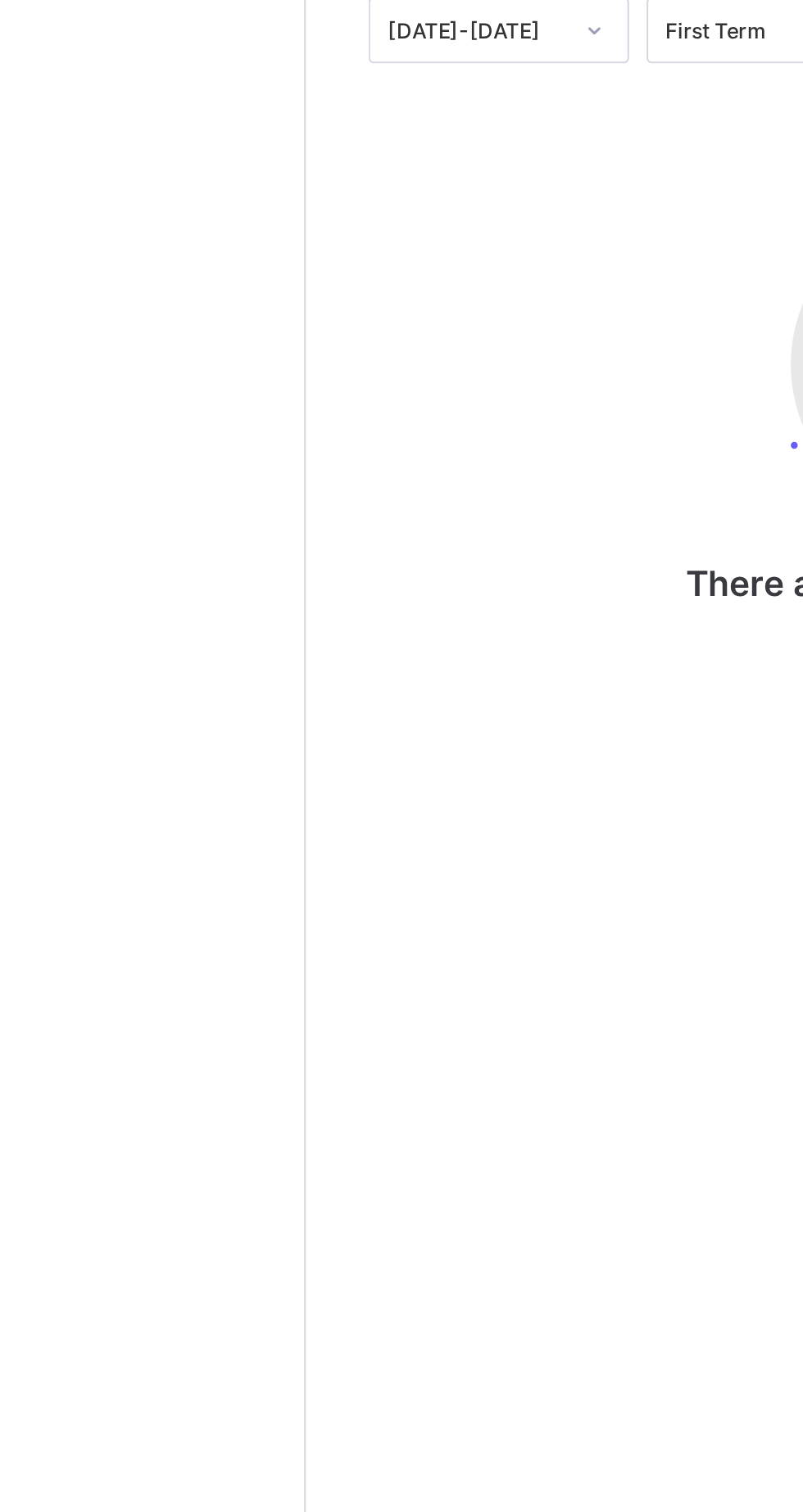
click at [234, 491] on div "Fees" at bounding box center [245, 473] width 38 height 32
